Goal: Use online tool/utility: Use online tool/utility

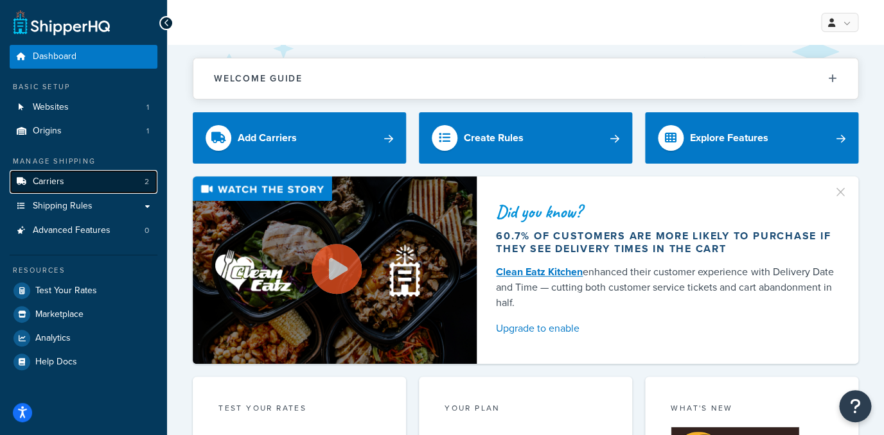
click at [87, 171] on link "Carriers 2" at bounding box center [84, 182] width 148 height 24
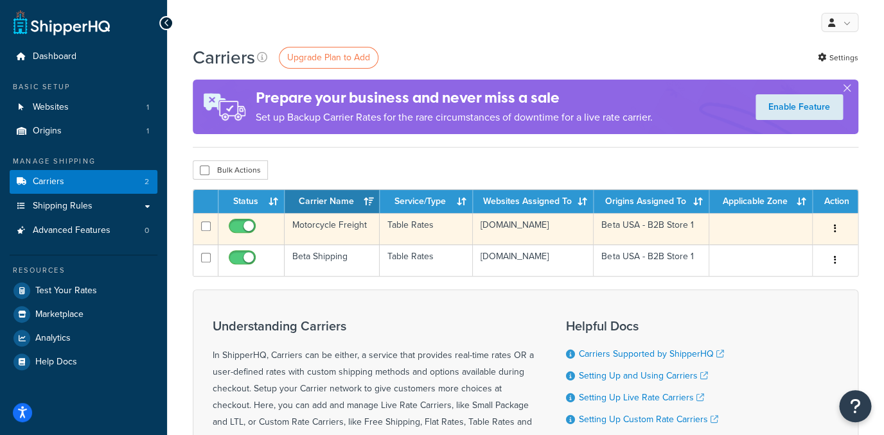
click at [347, 227] on td "Motorcycle Freight" at bounding box center [331, 228] width 94 height 31
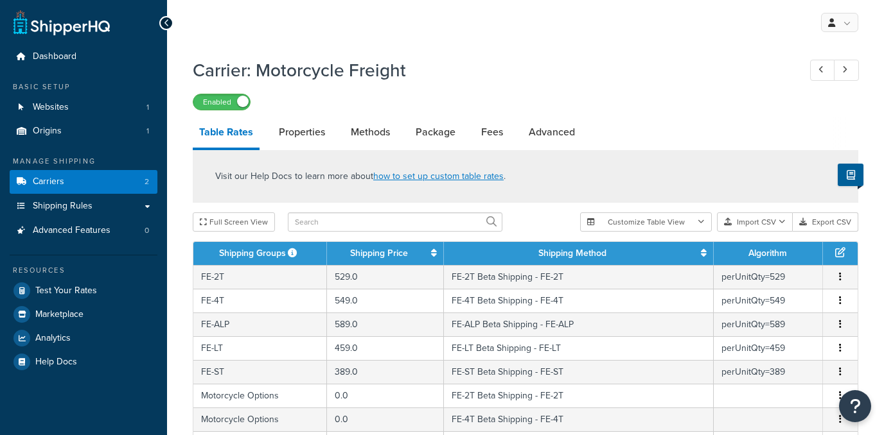
select select "25"
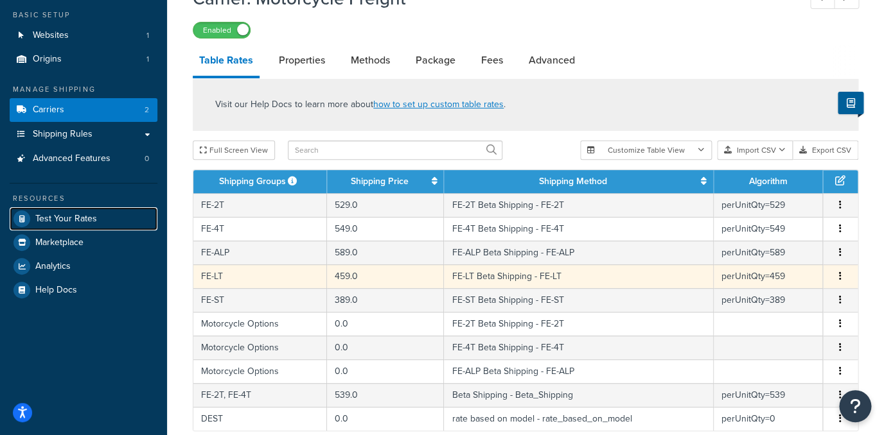
scroll to position [92, 0]
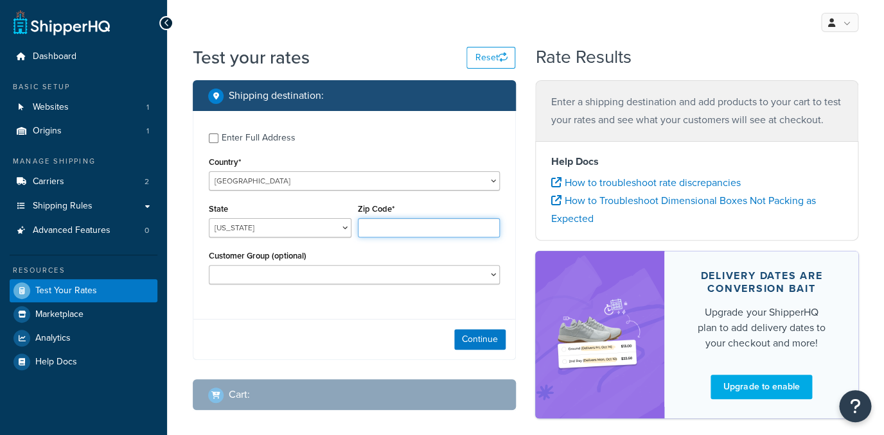
click at [386, 236] on input "Zip Code*" at bounding box center [429, 227] width 143 height 19
type input "78747"
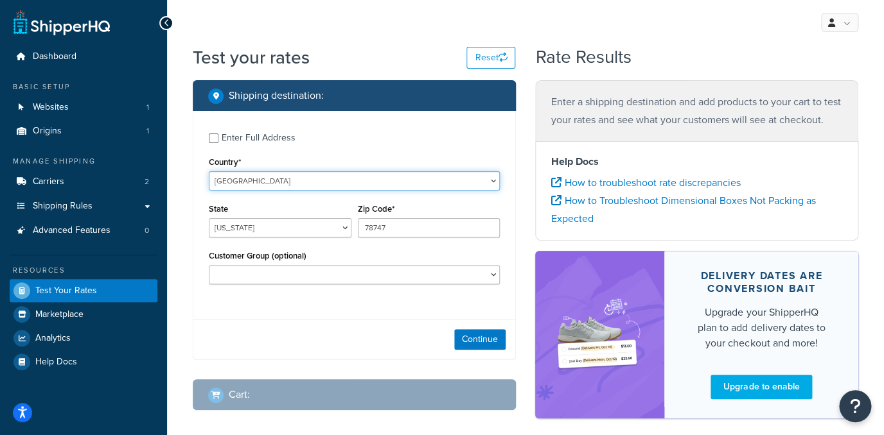
click at [209, 171] on select "United States United Kingdom Afghanistan Åland Islands Albania Algeria American…" at bounding box center [354, 180] width 291 height 19
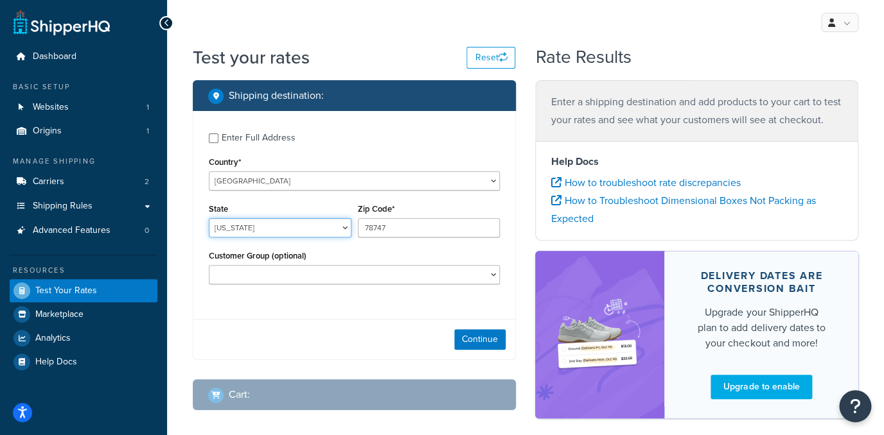
click at [209, 218] on select "Alabama Alaska American Samoa Arizona Arkansas Armed Forces Americas Armed Forc…" at bounding box center [280, 227] width 143 height 19
select select "TX"
click option "Texas" at bounding box center [0, 0] width 0 height 0
click at [465, 346] on button "Continue" at bounding box center [479, 339] width 51 height 21
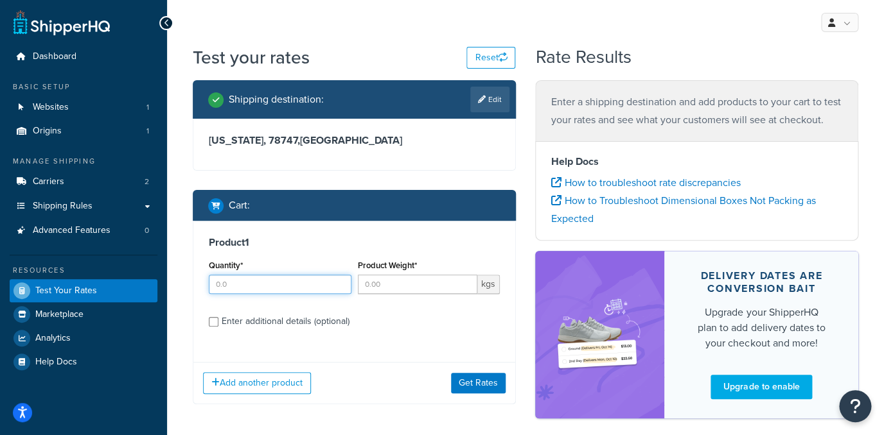
click at [232, 281] on input "Quantity*" at bounding box center [280, 284] width 143 height 19
type input "1"
click at [385, 295] on div "Product Weight* kgs" at bounding box center [428, 280] width 149 height 47
click at [385, 290] on input "Product Weight*" at bounding box center [418, 284] width 120 height 19
type input "1"
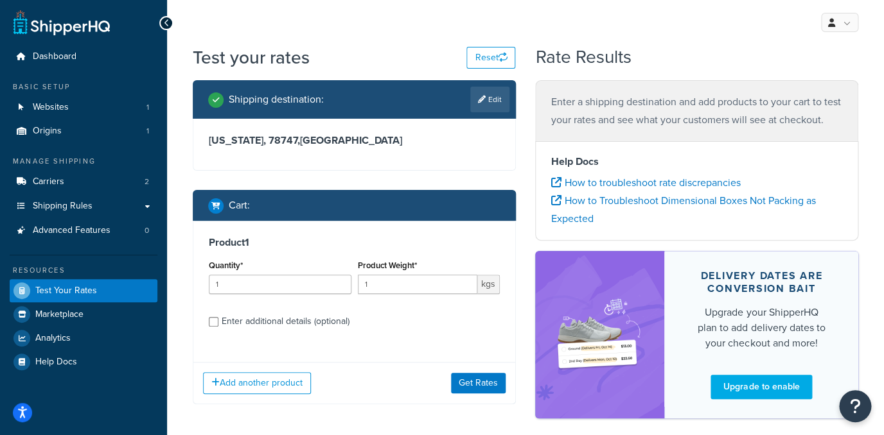
click at [296, 326] on div "Enter additional details (optional)" at bounding box center [286, 322] width 128 height 18
click at [218, 326] on input "Enter additional details (optional)" at bounding box center [214, 322] width 10 height 10
checkbox input "true"
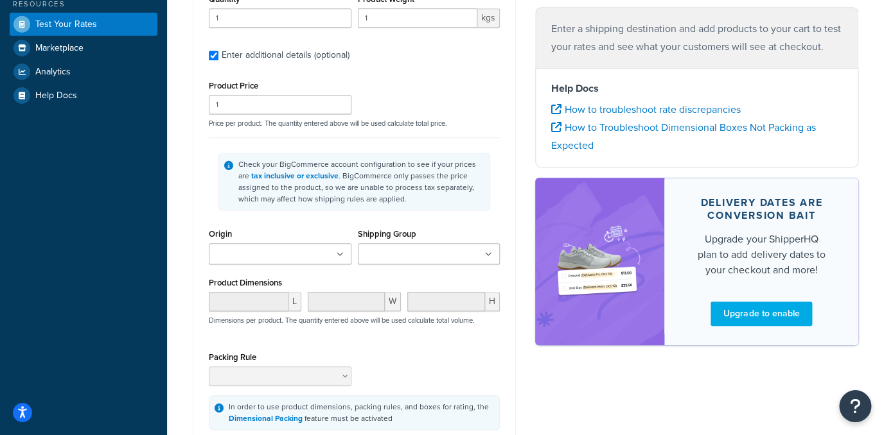
scroll to position [267, 0]
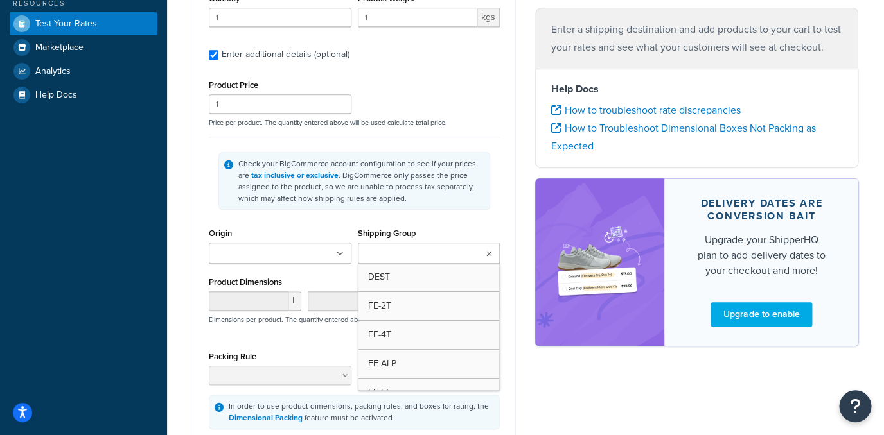
click at [408, 254] on input "Shipping Group" at bounding box center [419, 254] width 114 height 14
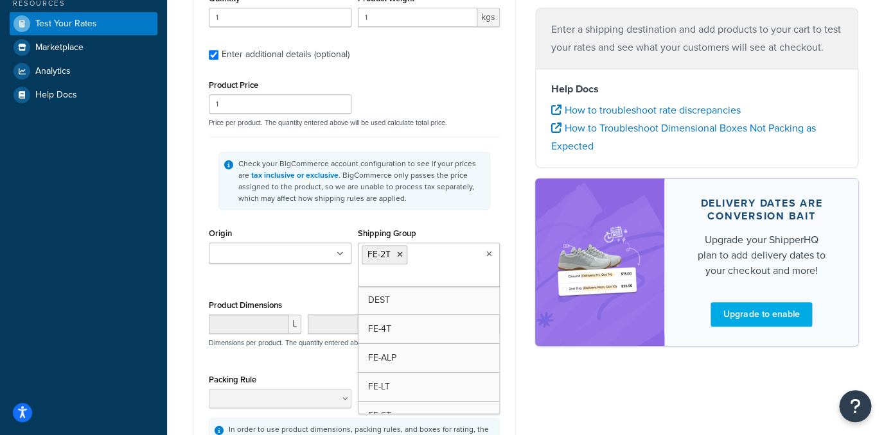
click at [188, 242] on div "Shipping destination : Edit Texas, 78747 , United States Cart : Product 1 Quant…" at bounding box center [354, 177] width 342 height 728
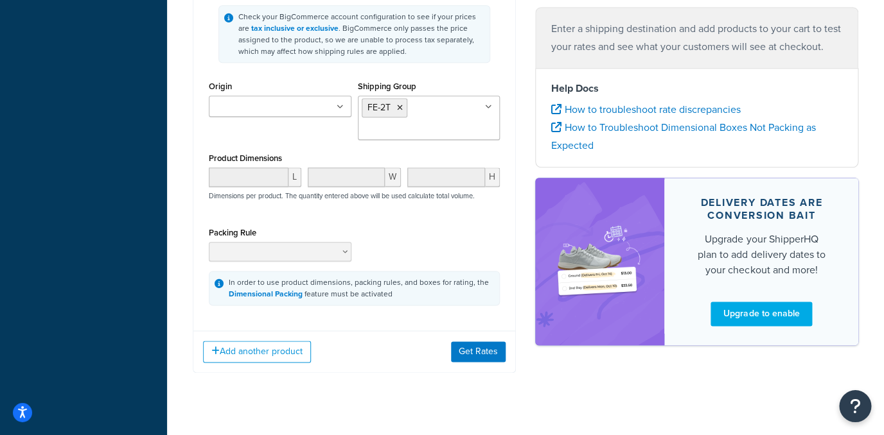
scroll to position [439, 0]
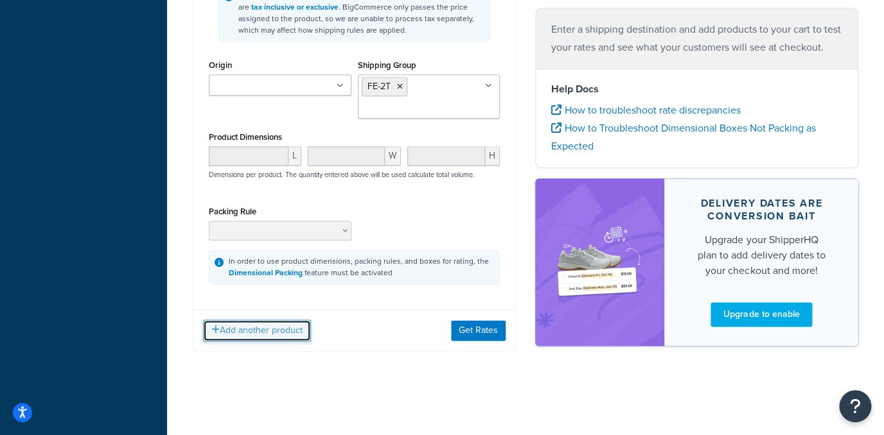
click at [279, 328] on button "Add another product" at bounding box center [257, 331] width 108 height 22
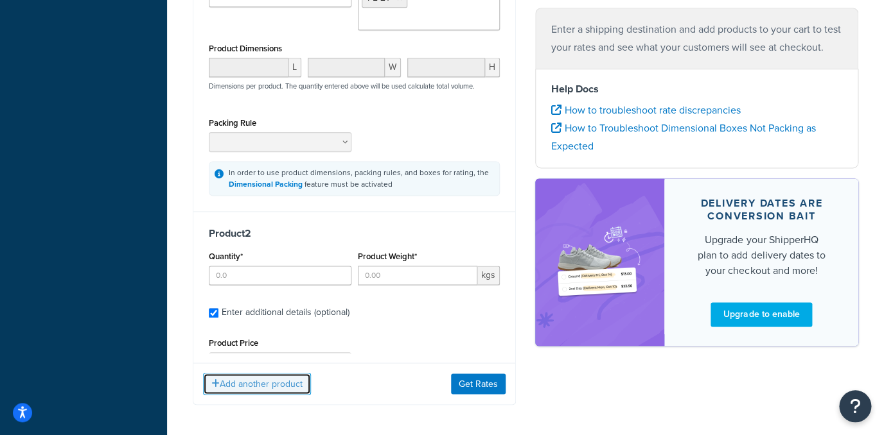
scroll to position [525, 0]
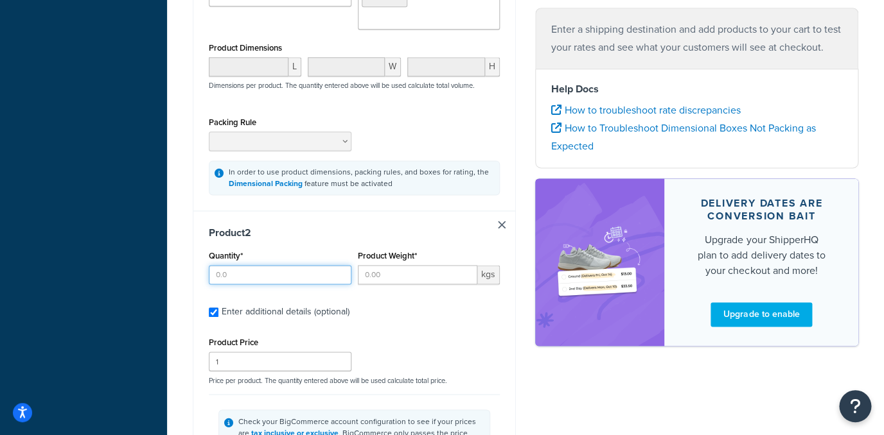
click at [257, 284] on input "Quantity*" at bounding box center [280, 274] width 143 height 19
type input "1"
click at [403, 284] on input "Product Weight*" at bounding box center [418, 274] width 120 height 19
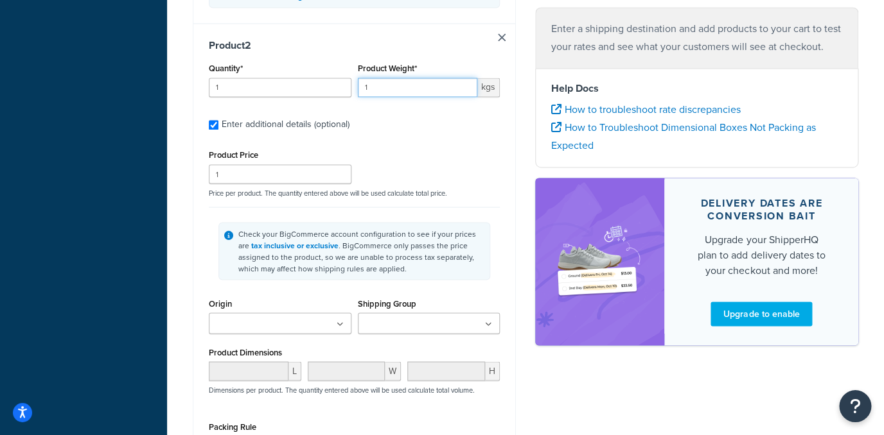
scroll to position [720, 0]
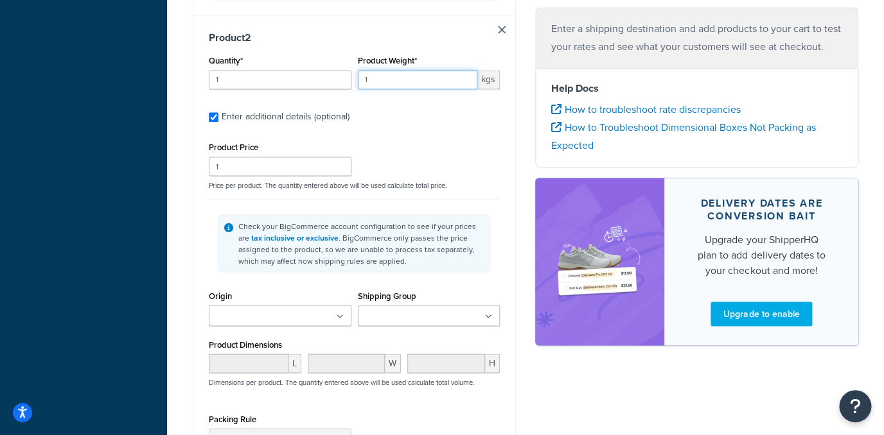
type input "1"
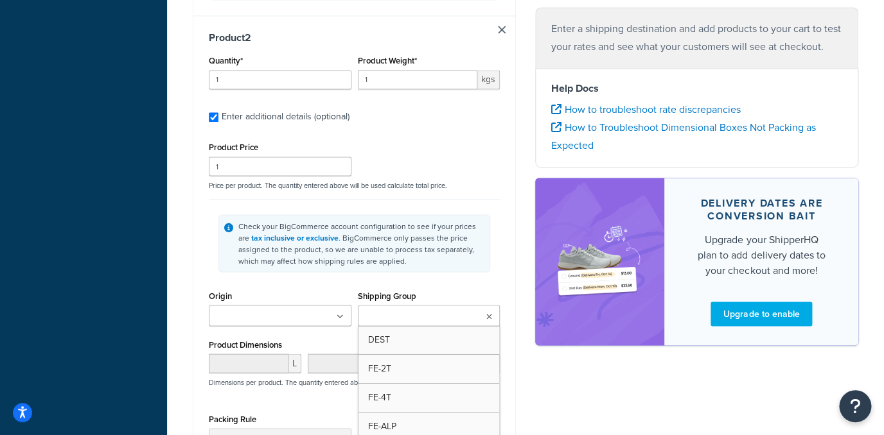
click at [418, 324] on input "Shipping Group" at bounding box center [419, 317] width 114 height 14
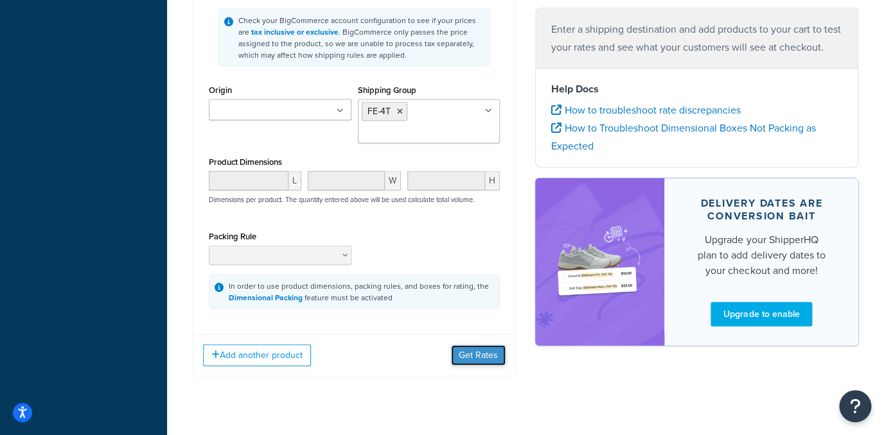
click at [478, 366] on button "Get Rates" at bounding box center [478, 355] width 55 height 21
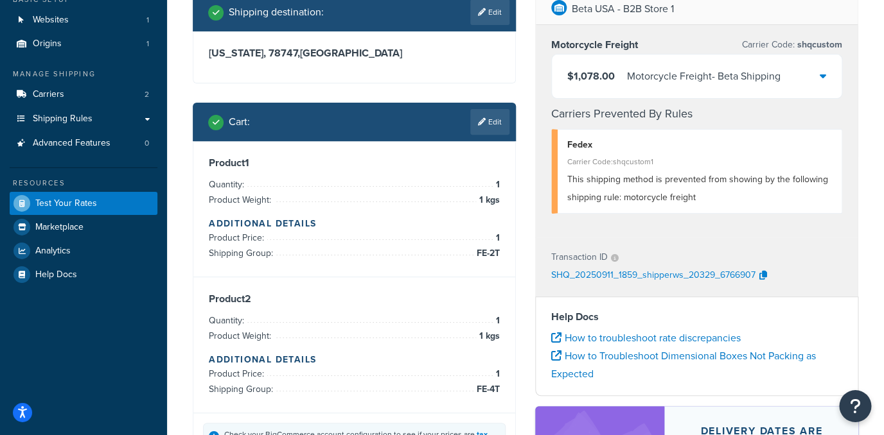
scroll to position [87, 0]
click at [481, 125] on icon at bounding box center [482, 122] width 8 height 8
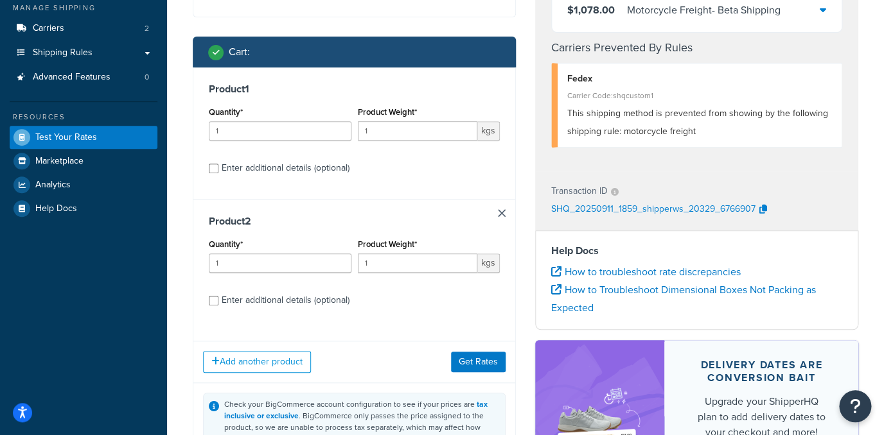
scroll to position [159, 0]
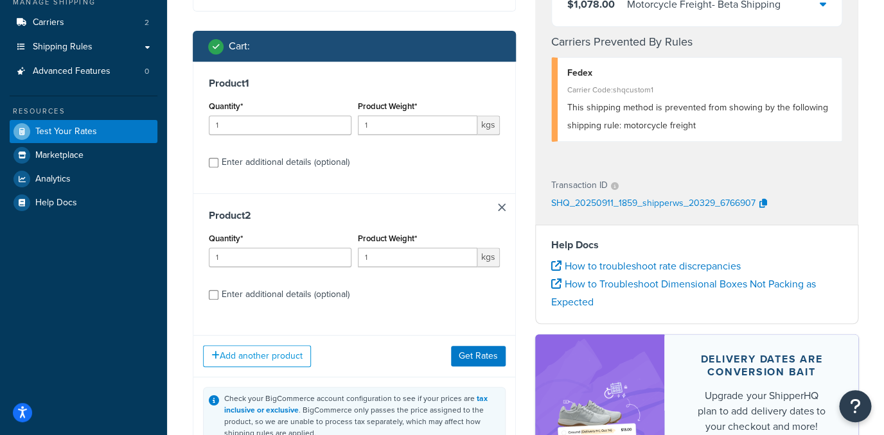
click at [298, 284] on div "Product 2 Quantity* 1 Product Weight* 1 kgs Enter additional details (optional)" at bounding box center [354, 259] width 322 height 132
click at [296, 290] on div "Enter additional details (optional)" at bounding box center [286, 295] width 128 height 18
click at [218, 290] on input "Enter additional details (optional)" at bounding box center [214, 295] width 10 height 10
checkbox input "true"
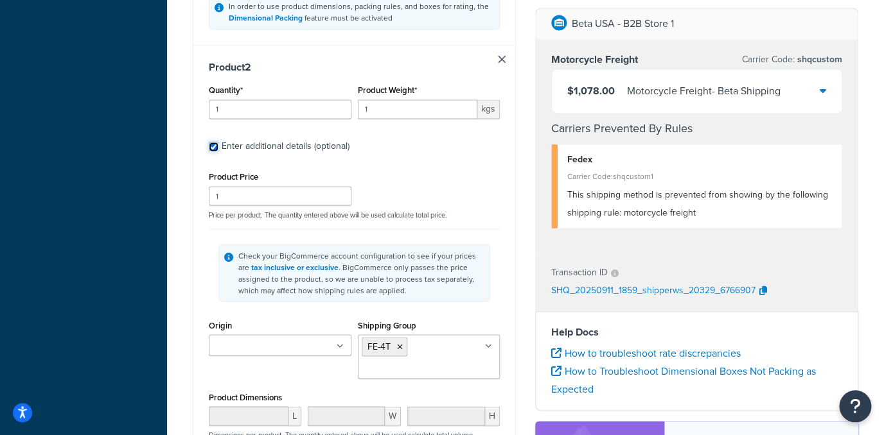
scroll to position [694, 0]
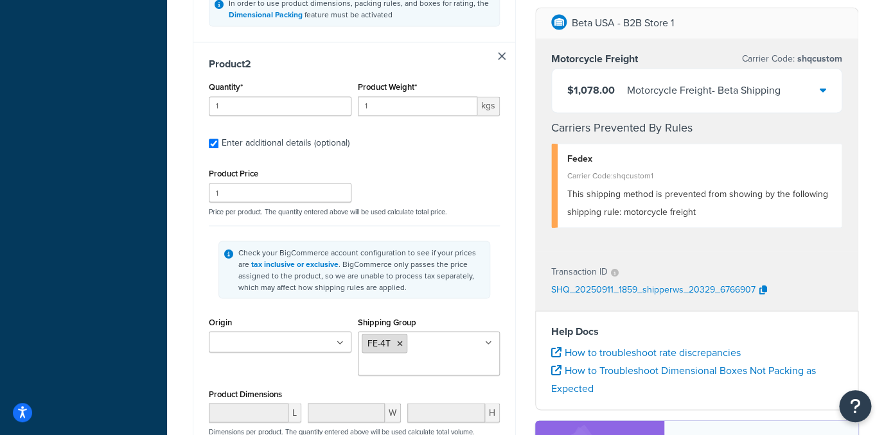
click at [401, 345] on icon at bounding box center [400, 344] width 6 height 8
click at [191, 311] on div "Shipping destination : Edit Texas, 78747 , United States Cart : Product 1 Quant…" at bounding box center [354, 49] width 342 height 1324
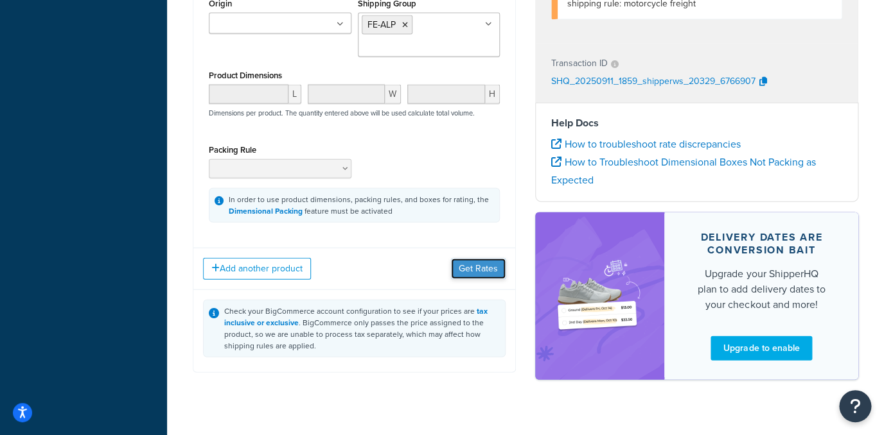
click at [460, 279] on button "Get Rates" at bounding box center [478, 269] width 55 height 21
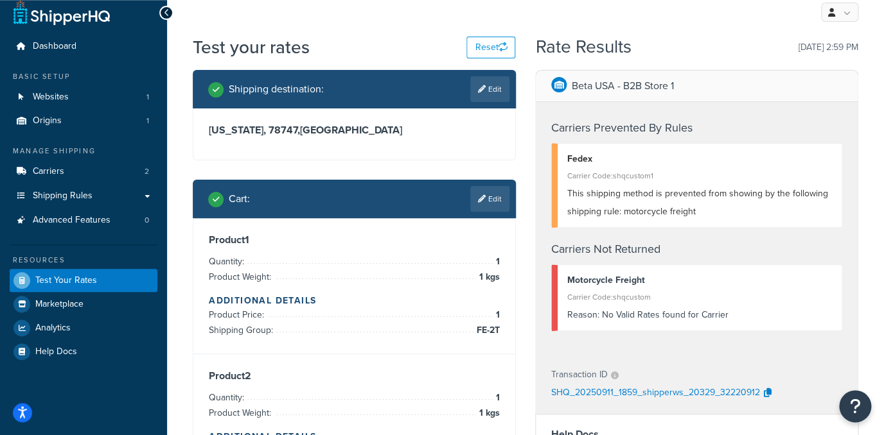
scroll to position [6, 0]
